Goal: Task Accomplishment & Management: Complete application form

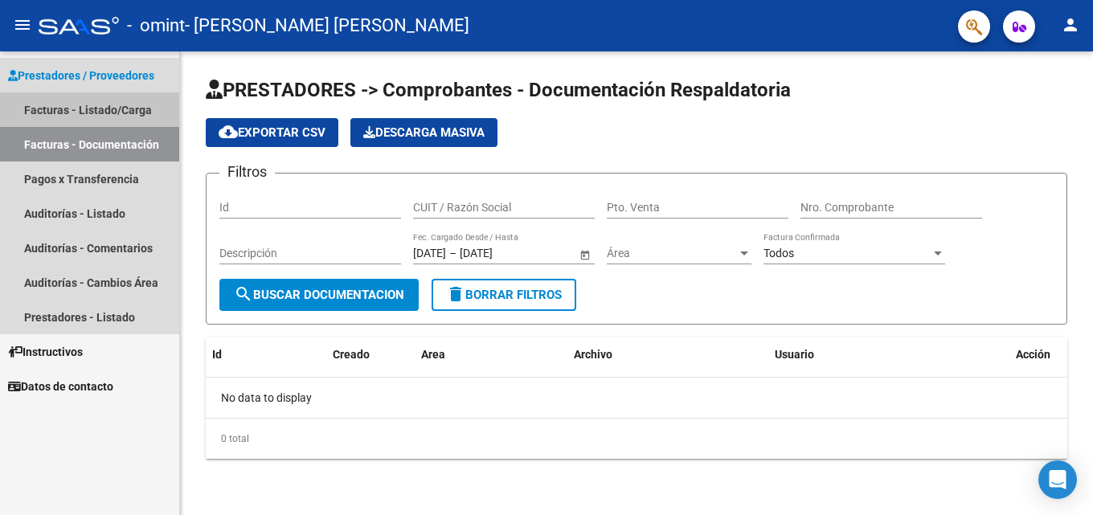
click at [113, 98] on link "Facturas - Listado/Carga" at bounding box center [89, 109] width 179 height 35
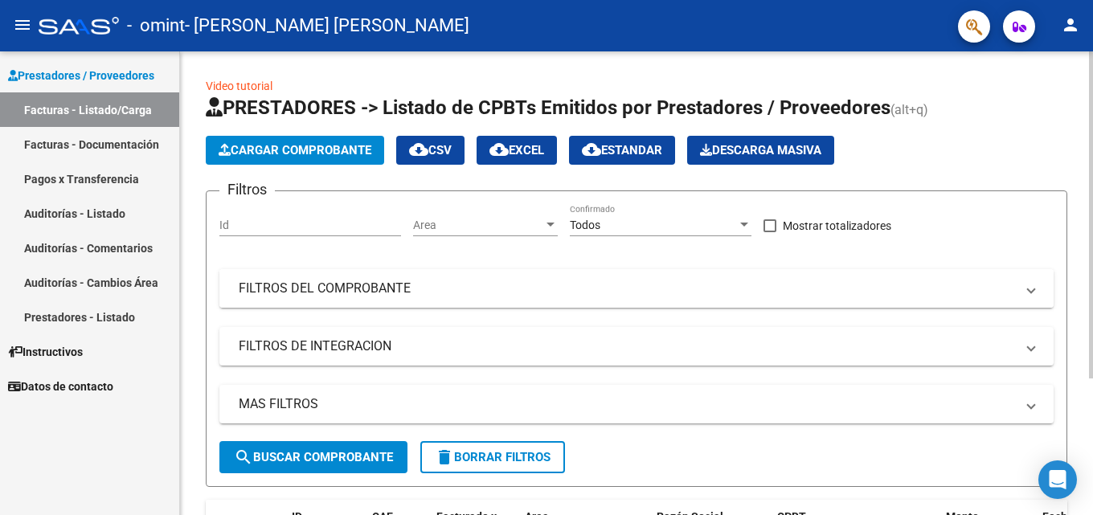
scroll to position [194, 0]
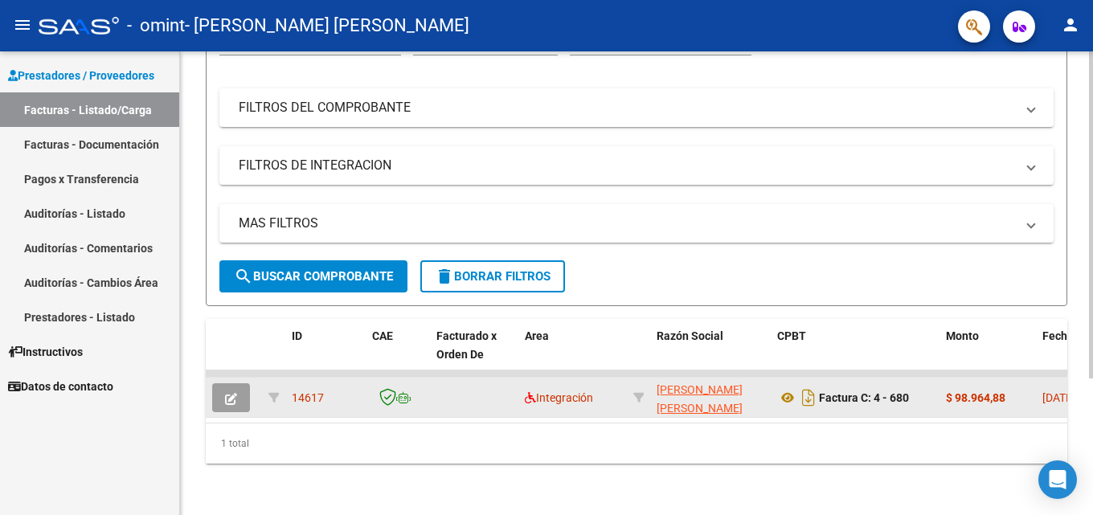
click at [298, 391] on span "14617" at bounding box center [308, 397] width 32 height 13
click at [220, 385] on button "button" at bounding box center [231, 397] width 38 height 29
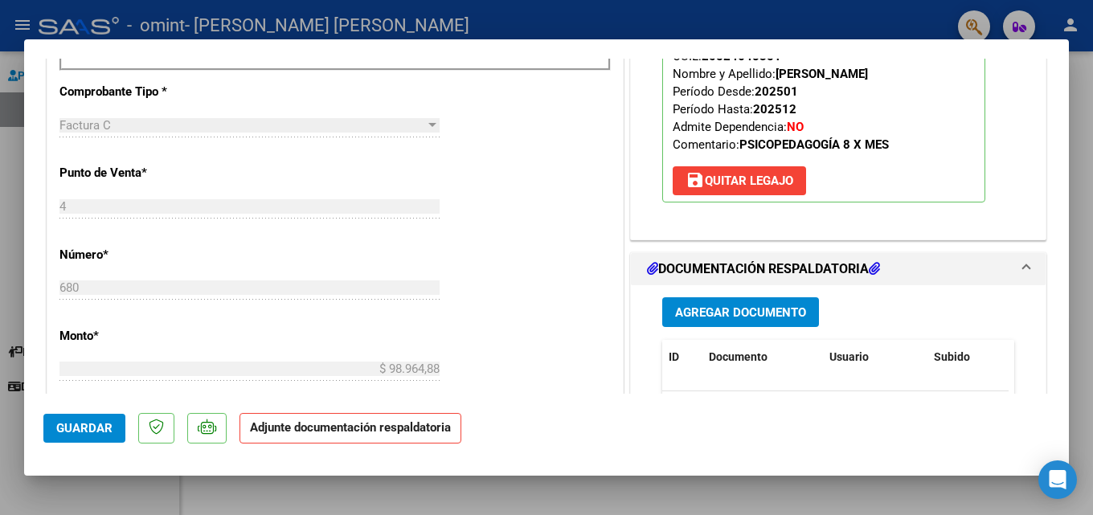
scroll to position [643, 0]
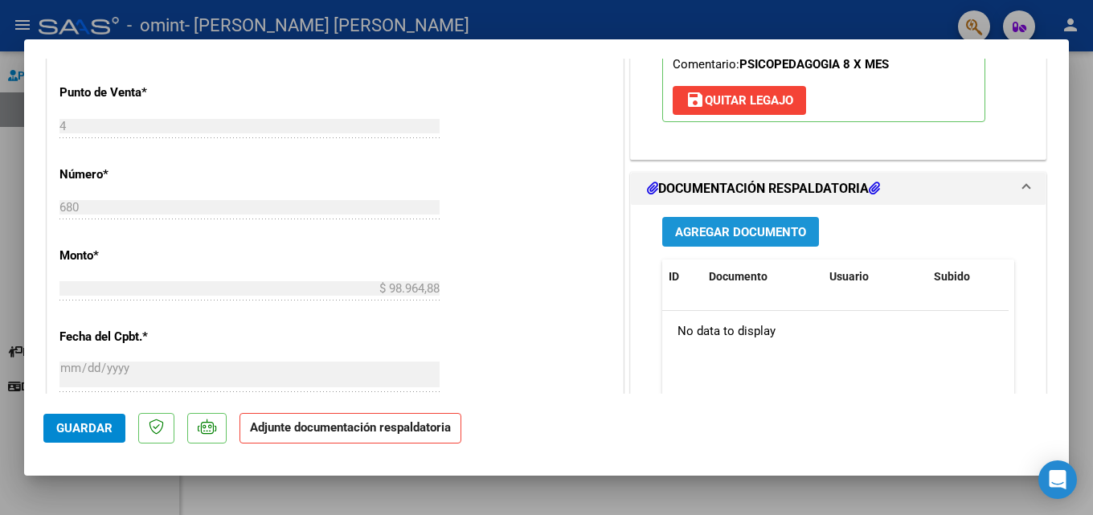
click at [704, 237] on span "Agregar Documento" at bounding box center [740, 232] width 131 height 14
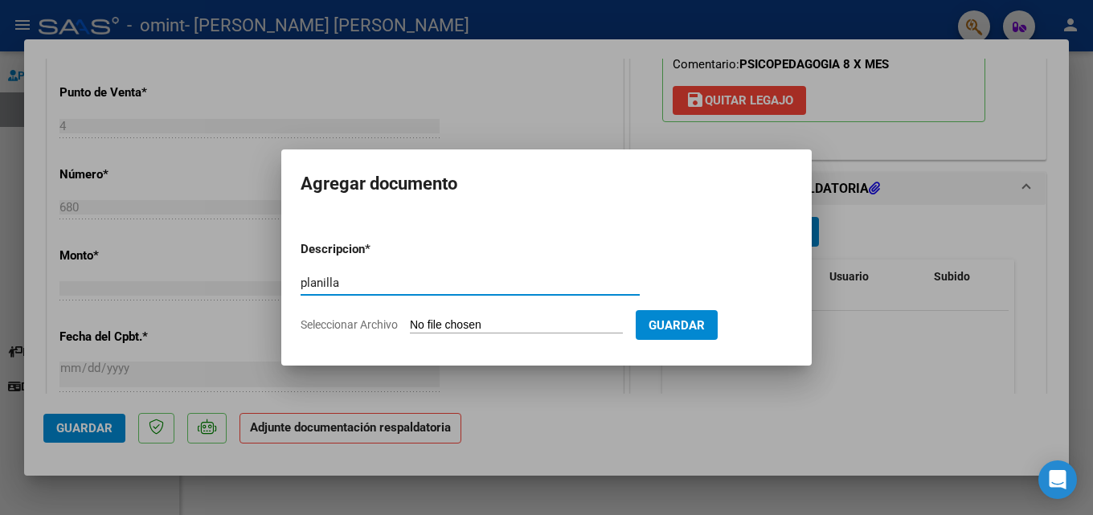
type input "planilla"
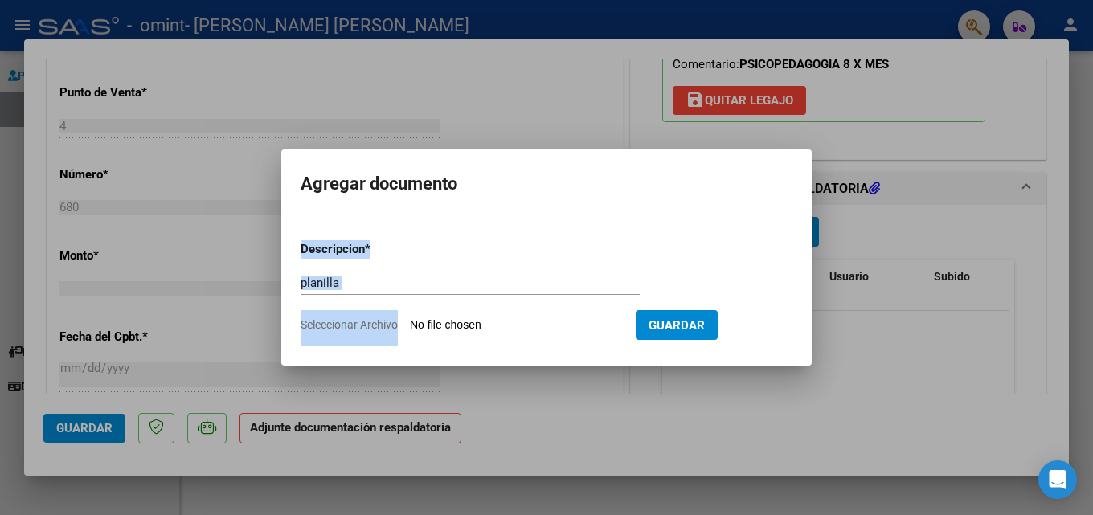
drag, startPoint x: 570, startPoint y: 193, endPoint x: 590, endPoint y: 326, distance: 135.0
click at [590, 326] on mat-dialog-container "Agregar documento Descripcion * planilla Escriba aquí una descripcion Seleccion…" at bounding box center [546, 256] width 530 height 215
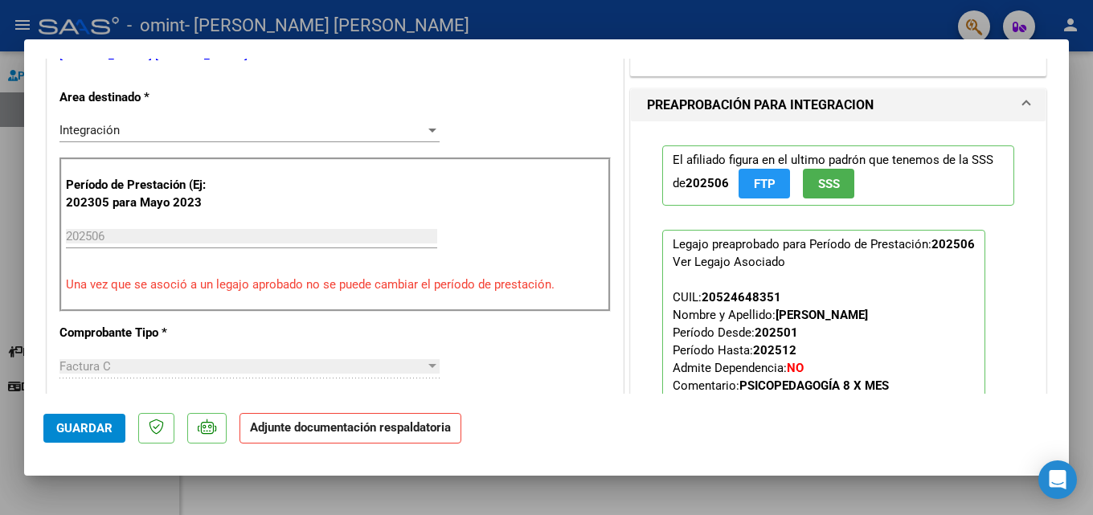
scroll to position [562, 0]
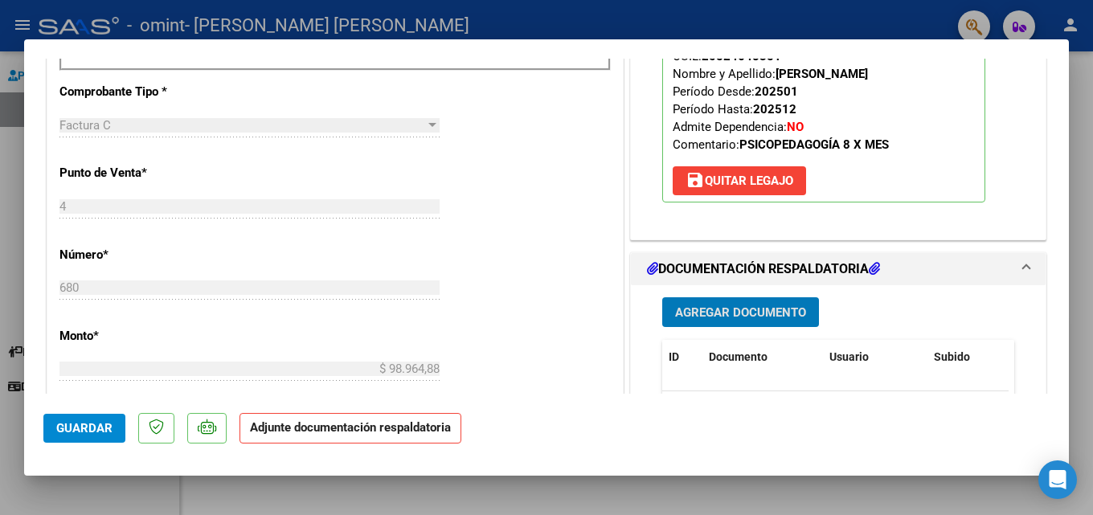
click at [738, 317] on span "Agregar Documento" at bounding box center [740, 312] width 131 height 14
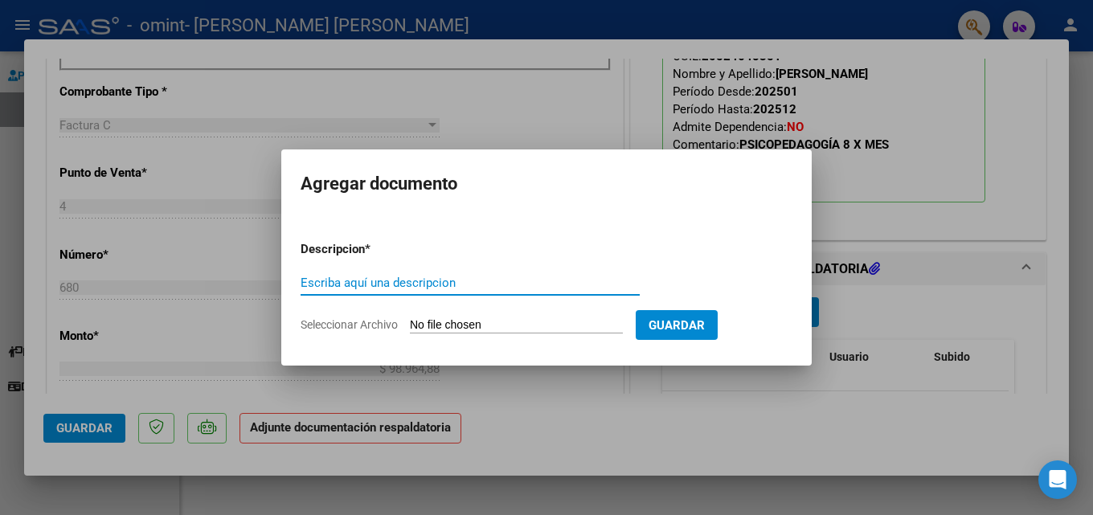
click at [451, 286] on input "Escriba aquí una descripcion" at bounding box center [469, 283] width 339 height 14
type input "planilla"
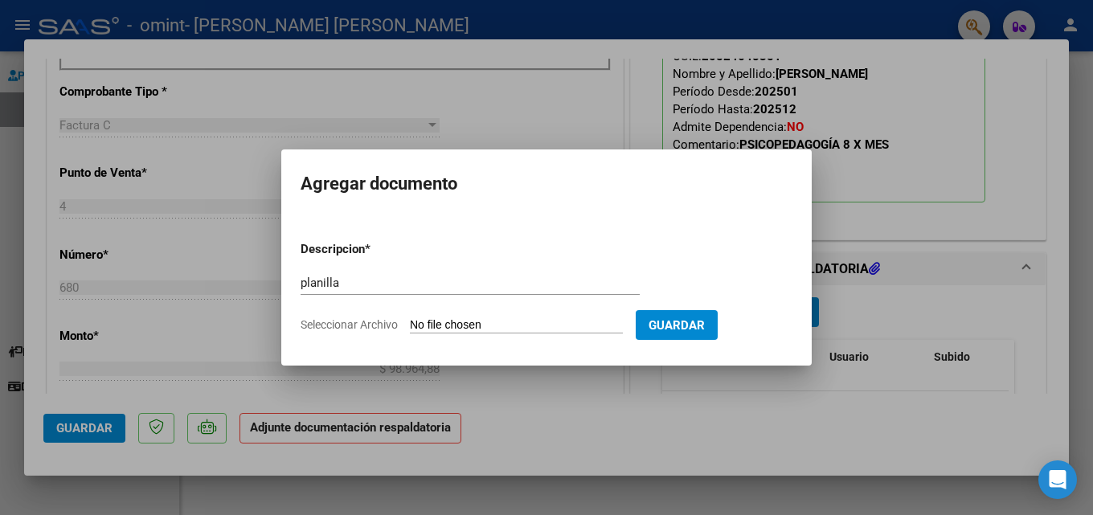
click at [463, 312] on form "Descripcion * planilla Escriba aquí una descripcion Seleccionar Archivo Guardar" at bounding box center [546, 286] width 492 height 117
click at [459, 326] on input "Seleccionar Archivo" at bounding box center [516, 325] width 213 height 15
type input "C:\fakepath\[PERSON_NAME] FR. 06 PLANILLA [PERSON_NAME].pdf"
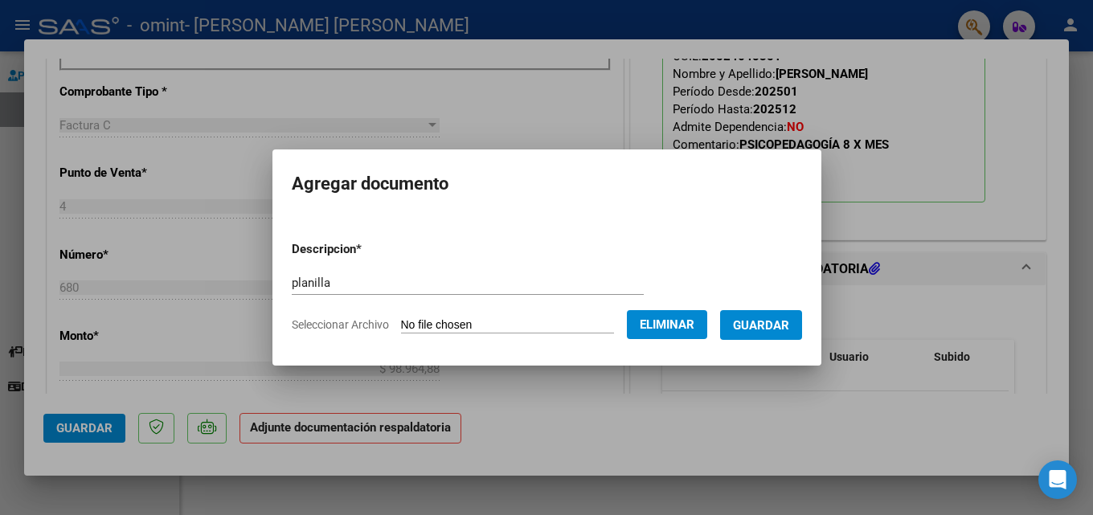
click at [767, 324] on span "Guardar" at bounding box center [761, 325] width 56 height 14
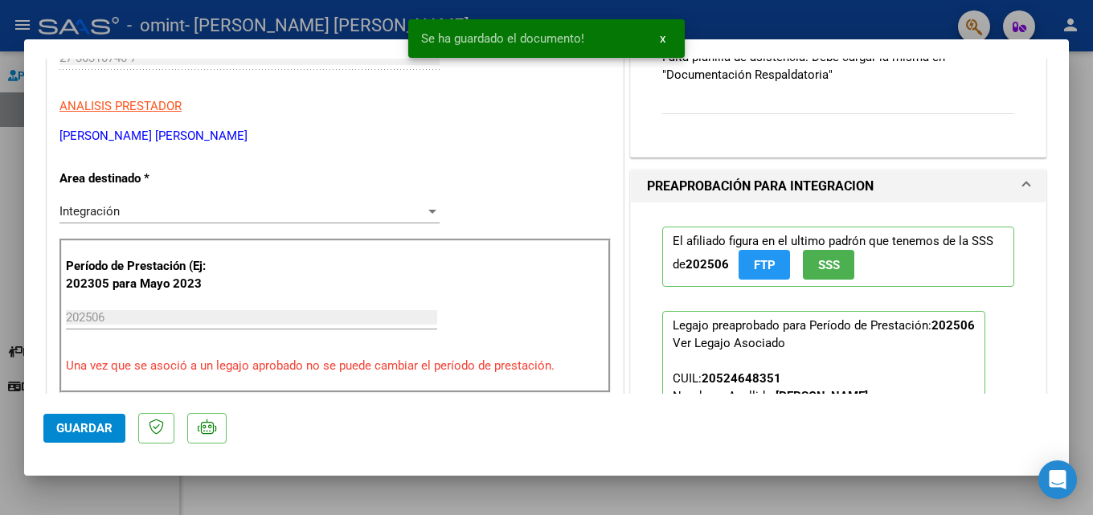
scroll to position [642, 0]
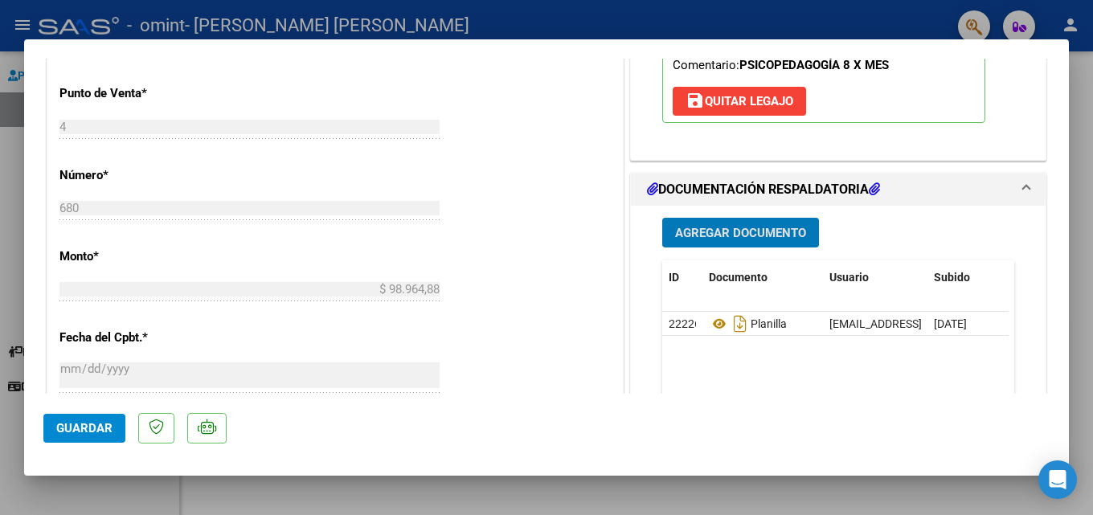
click at [112, 427] on button "Guardar" at bounding box center [84, 428] width 82 height 29
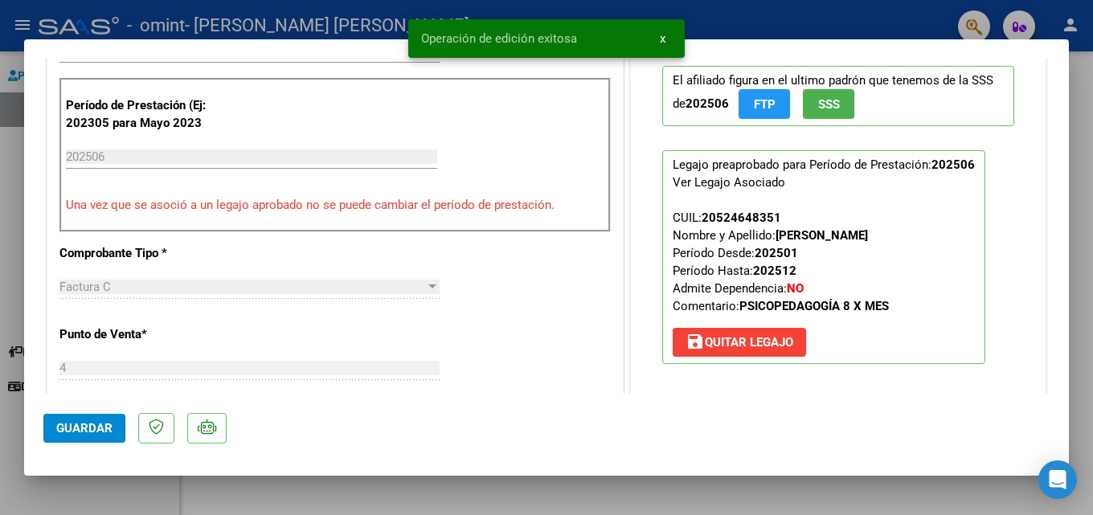
scroll to position [321, 0]
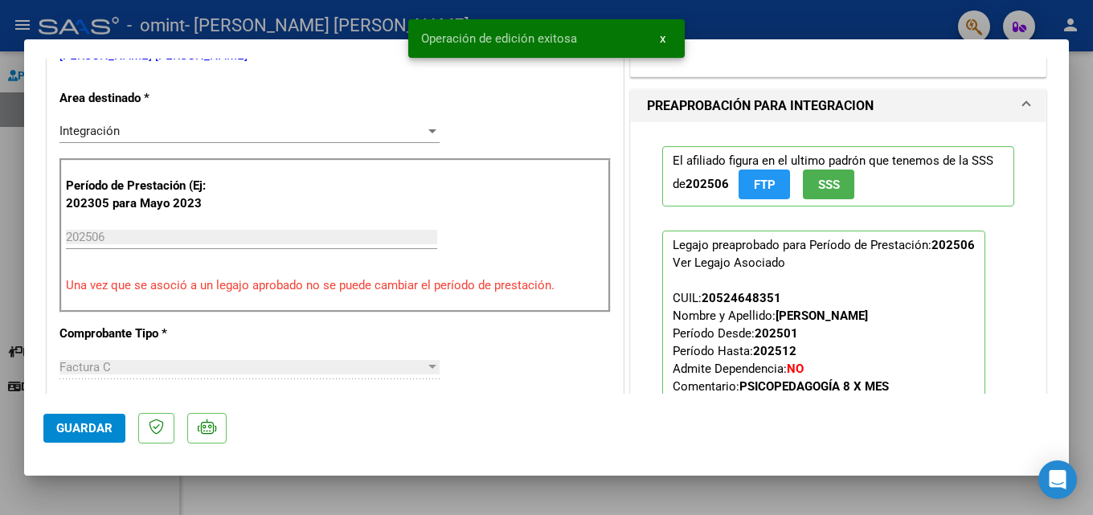
type input "$ 0,00"
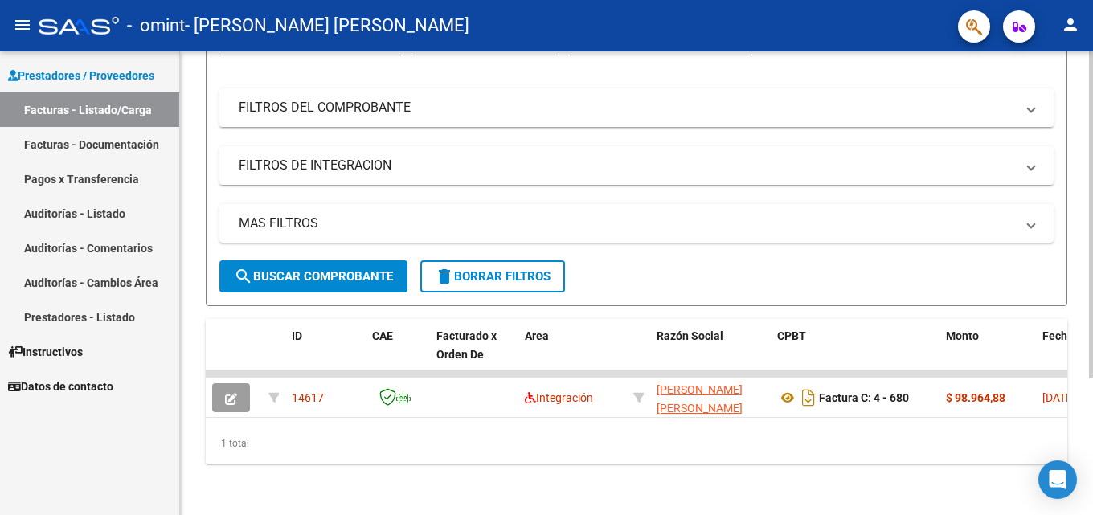
scroll to position [0, 0]
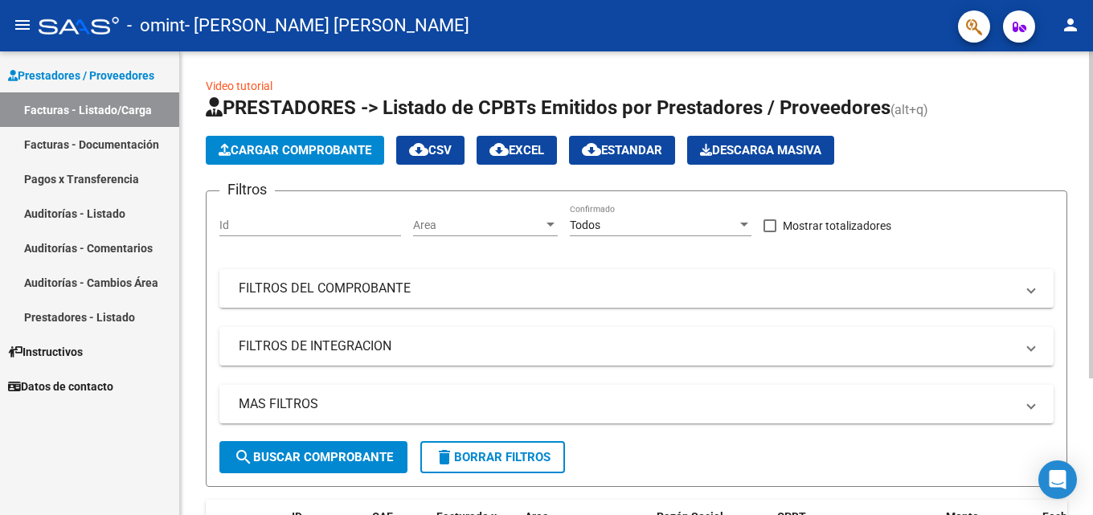
click at [289, 149] on span "Cargar Comprobante" at bounding box center [295, 150] width 153 height 14
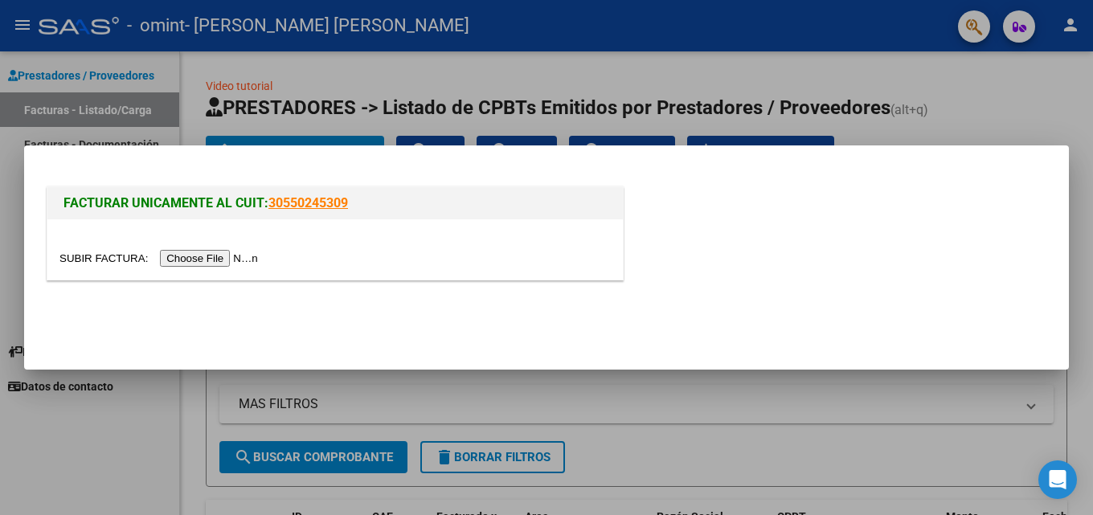
click at [196, 260] on input "file" at bounding box center [160, 258] width 203 height 17
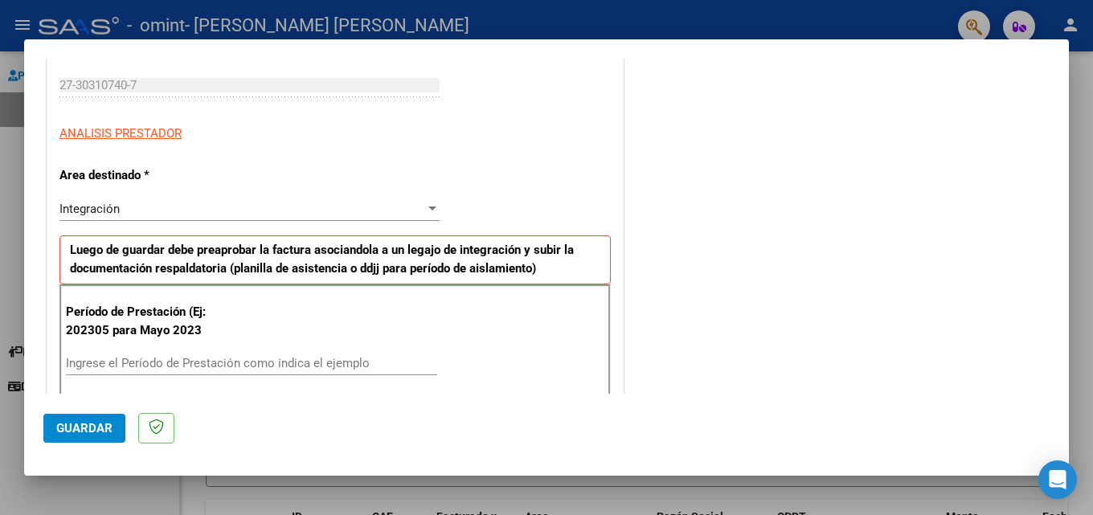
scroll to position [321, 0]
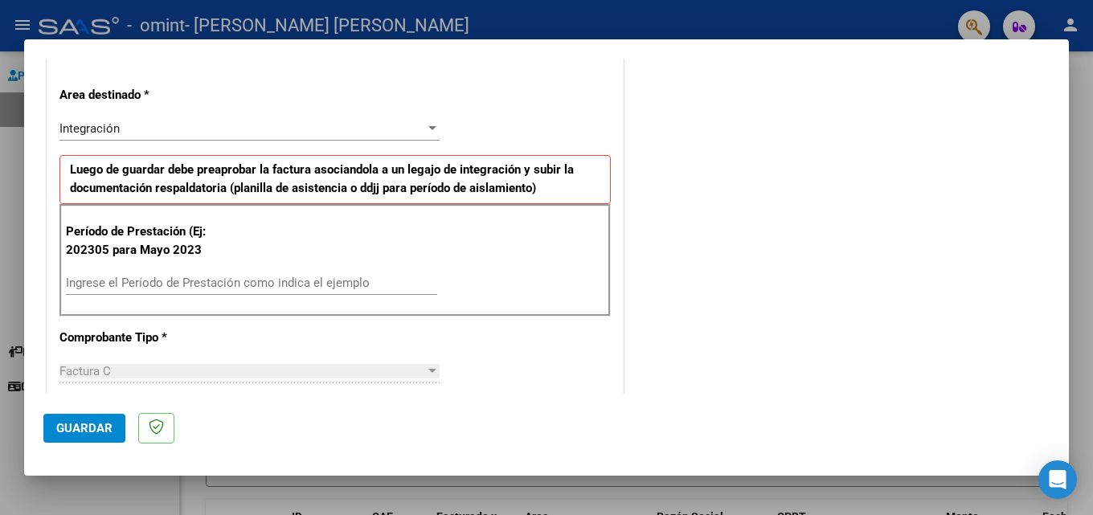
click at [210, 280] on input "Ingrese el Período de Prestación como indica el ejemplo" at bounding box center [251, 283] width 371 height 14
type input "202507"
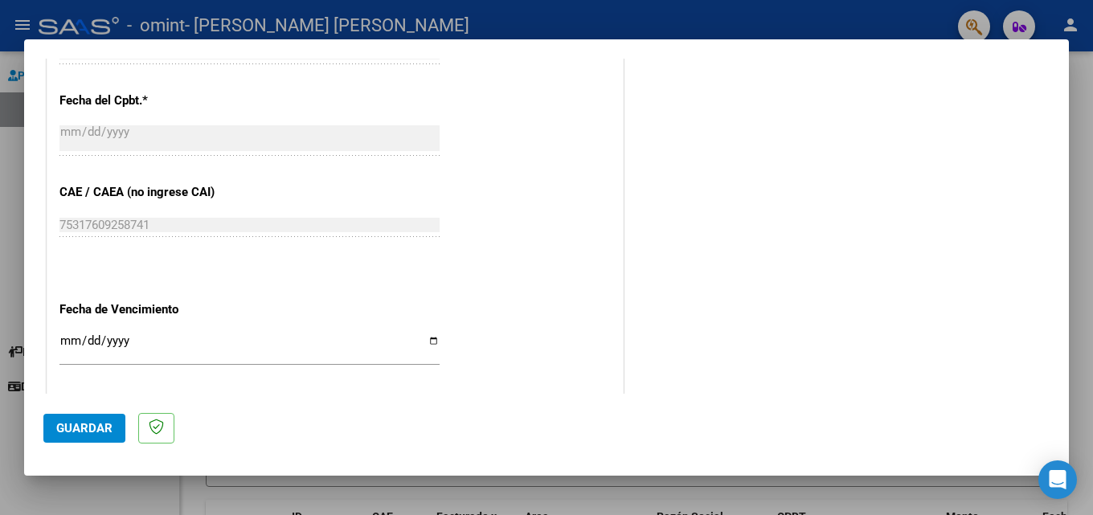
scroll to position [1048, 0]
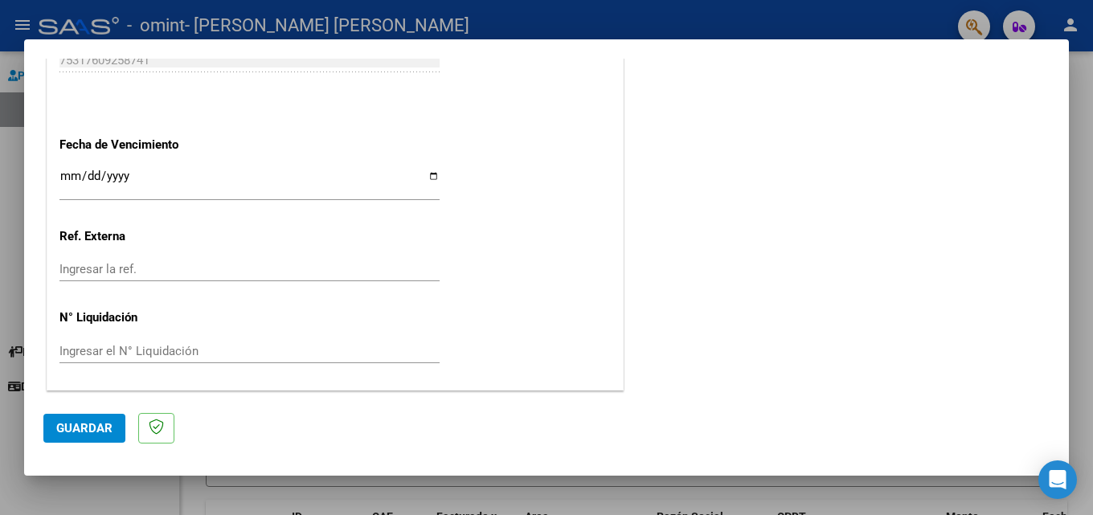
click at [73, 426] on span "Guardar" at bounding box center [84, 428] width 56 height 14
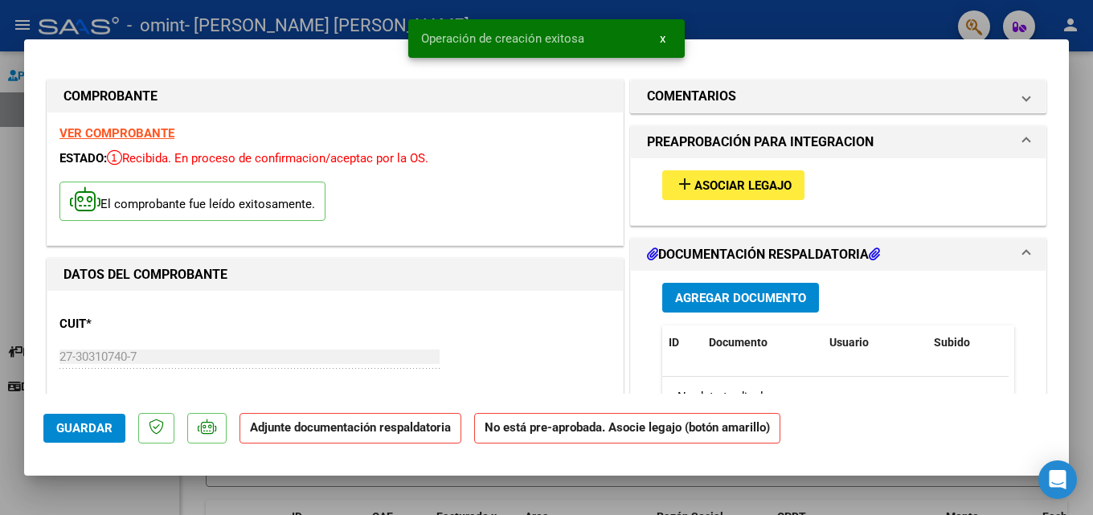
click at [725, 187] on span "Asociar Legajo" at bounding box center [742, 185] width 97 height 14
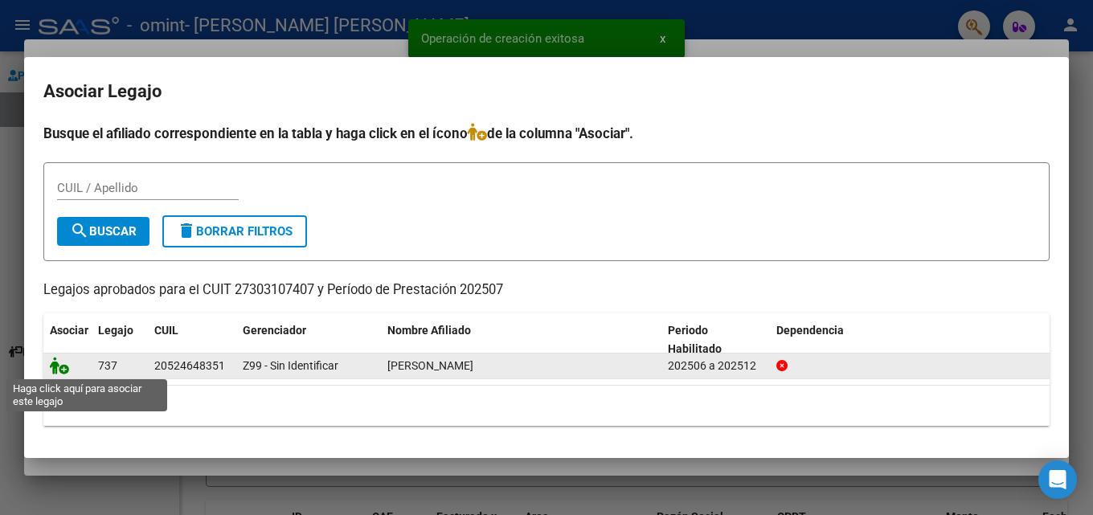
click at [53, 370] on icon at bounding box center [59, 366] width 19 height 18
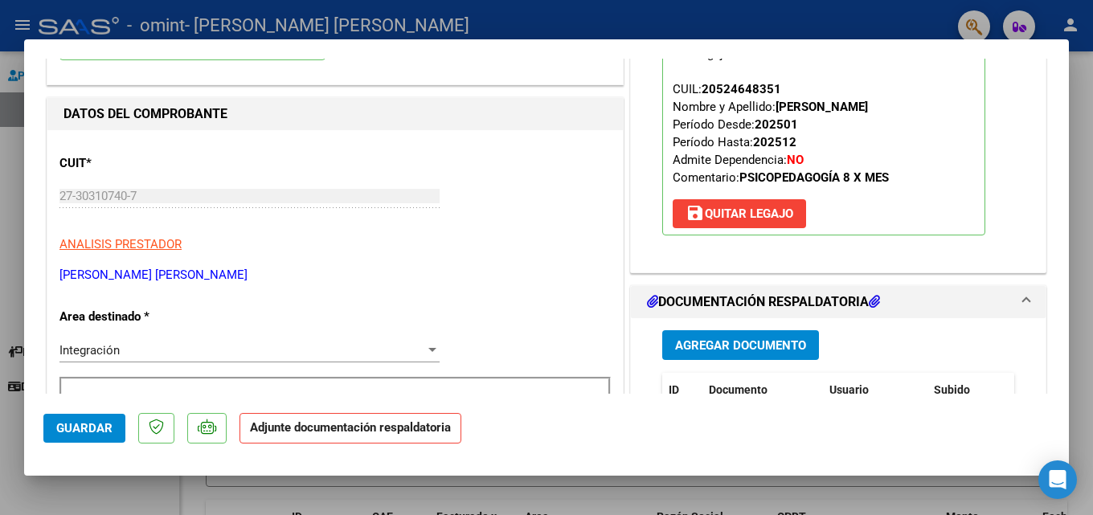
scroll to position [241, 0]
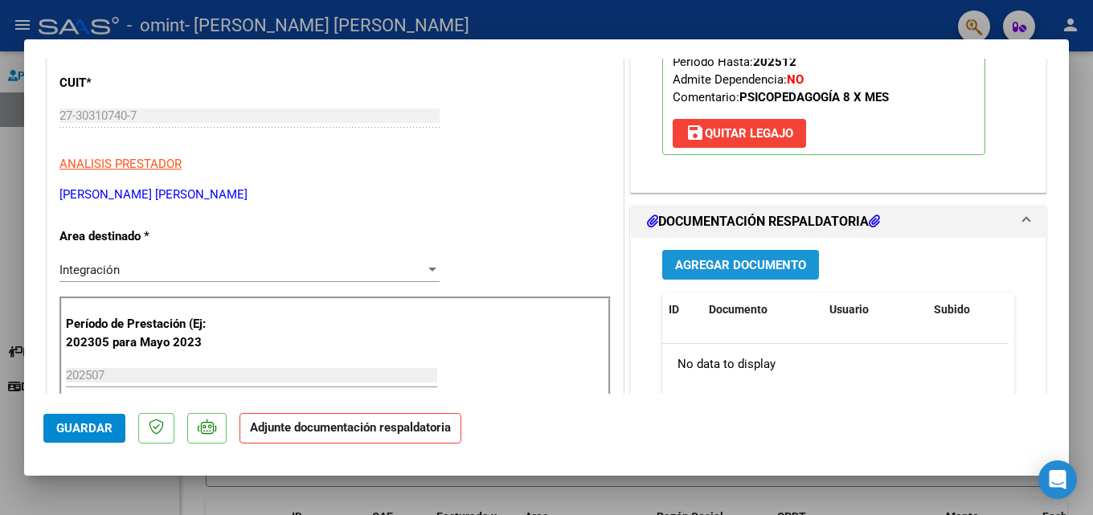
click at [750, 263] on span "Agregar Documento" at bounding box center [740, 265] width 131 height 14
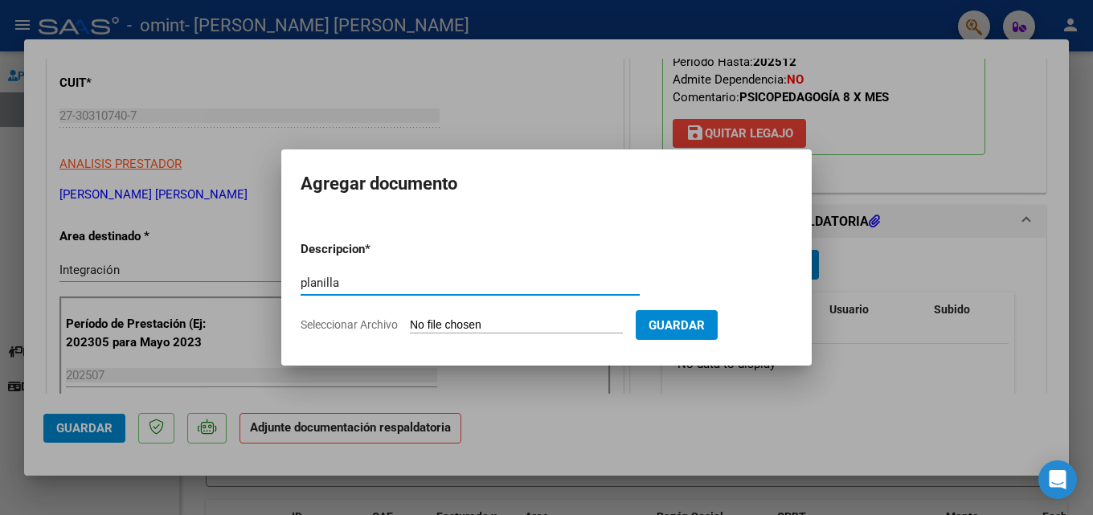
type input "planilla"
click at [521, 315] on form "Descripcion * planilla Escriba aquí una descripcion Seleccionar Archivo Guardar" at bounding box center [546, 286] width 492 height 117
click at [490, 327] on input "Seleccionar Archivo" at bounding box center [516, 325] width 213 height 15
type input "C:\fakepath\[PERSON_NAME] FR. 07 PLANILLA [PERSON_NAME].pdf"
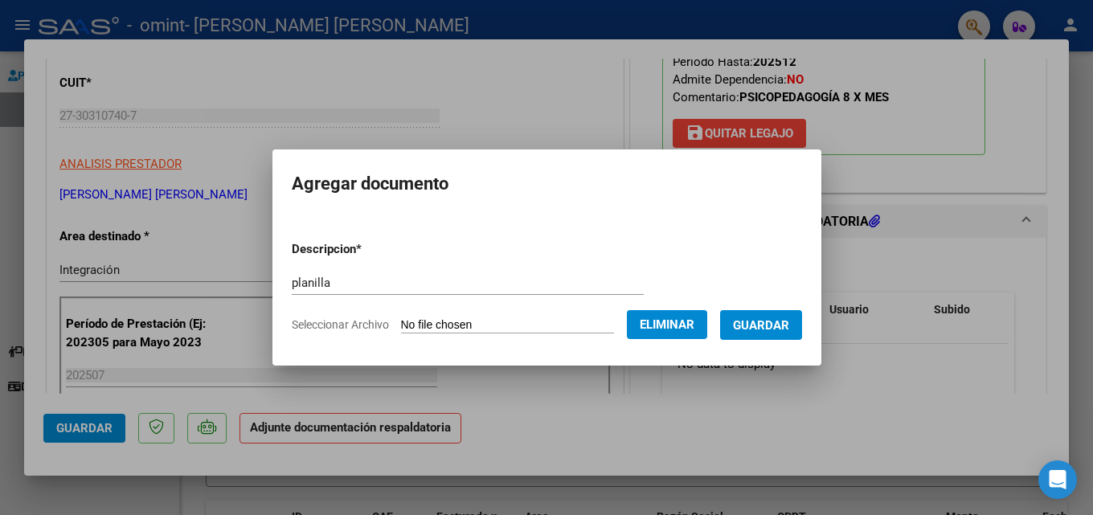
click at [747, 325] on span "Guardar" at bounding box center [761, 325] width 56 height 14
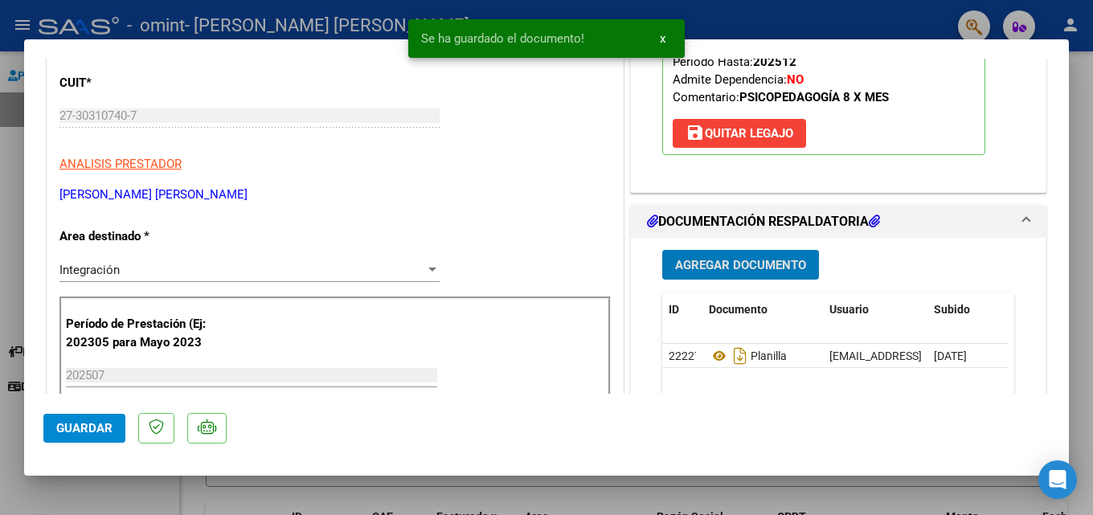
click at [111, 421] on span "Guardar" at bounding box center [84, 428] width 56 height 14
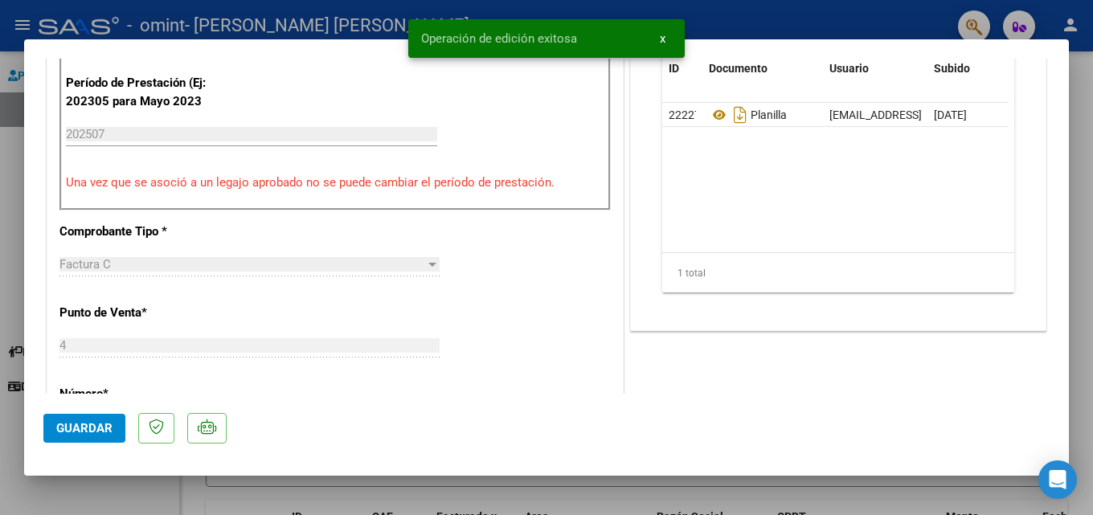
type input "$ 0,00"
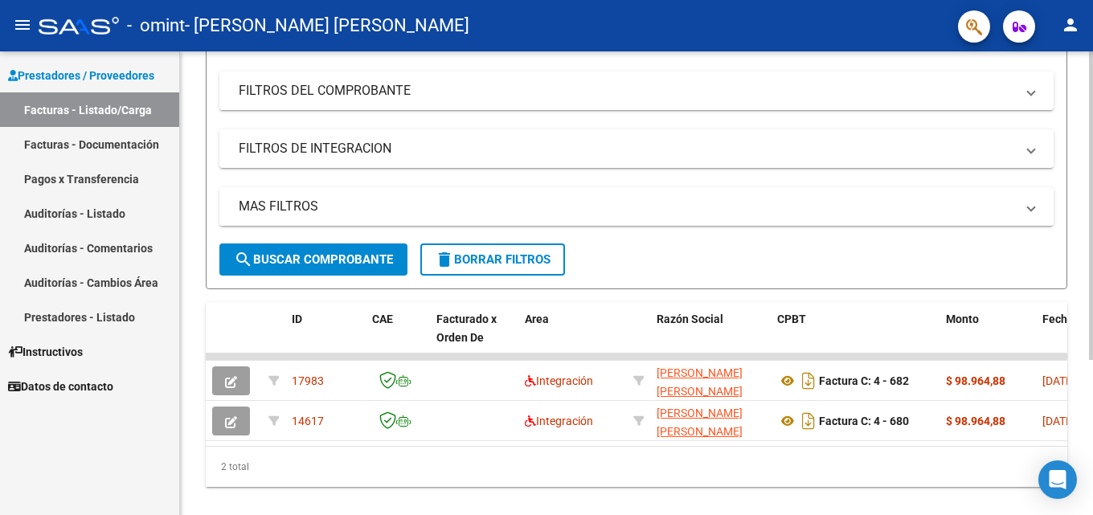
scroll to position [0, 0]
